Goal: Entertainment & Leisure: Consume media (video, audio)

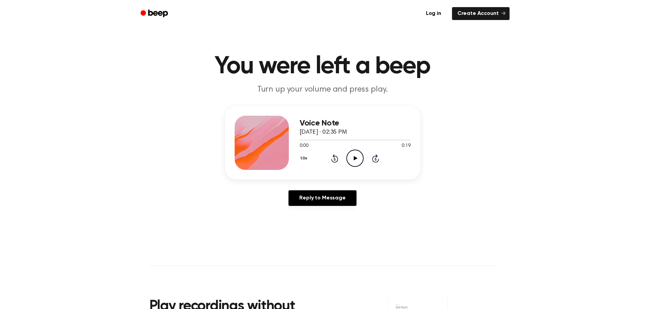
click at [357, 163] on icon "Play Audio" at bounding box center [355, 157] width 17 height 17
click at [358, 160] on icon "Play Audio" at bounding box center [355, 157] width 17 height 17
click at [356, 159] on icon at bounding box center [356, 158] width 4 height 4
click at [356, 153] on icon "Play Audio" at bounding box center [355, 157] width 17 height 17
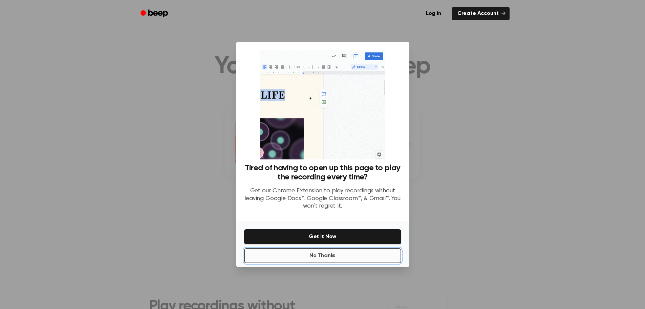
click at [369, 256] on button "No Thanks" at bounding box center [322, 255] width 157 height 15
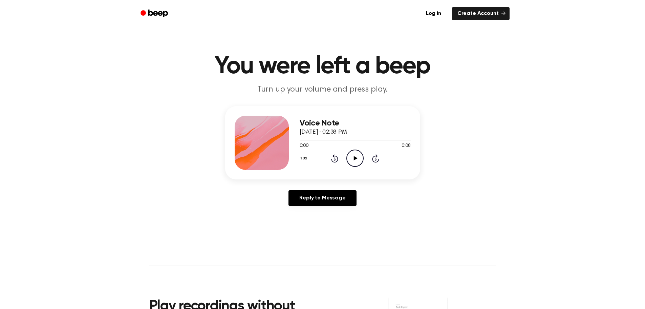
click at [359, 155] on icon "Play Audio" at bounding box center [355, 157] width 17 height 17
click at [360, 159] on icon "Play Audio" at bounding box center [355, 157] width 17 height 17
